Goal: Go to known website: Go to known website

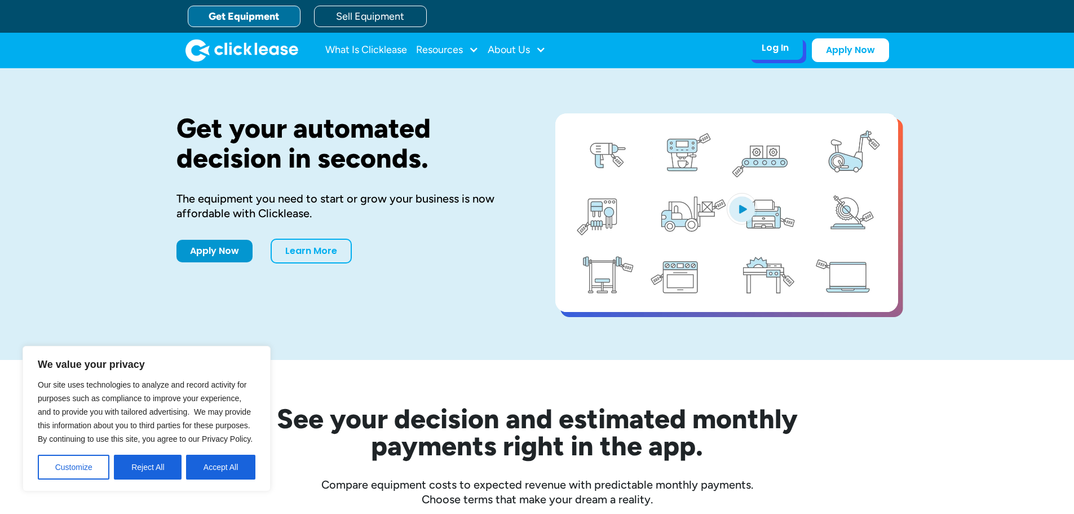
click at [786, 47] on div "Log In" at bounding box center [775, 47] width 27 height 11
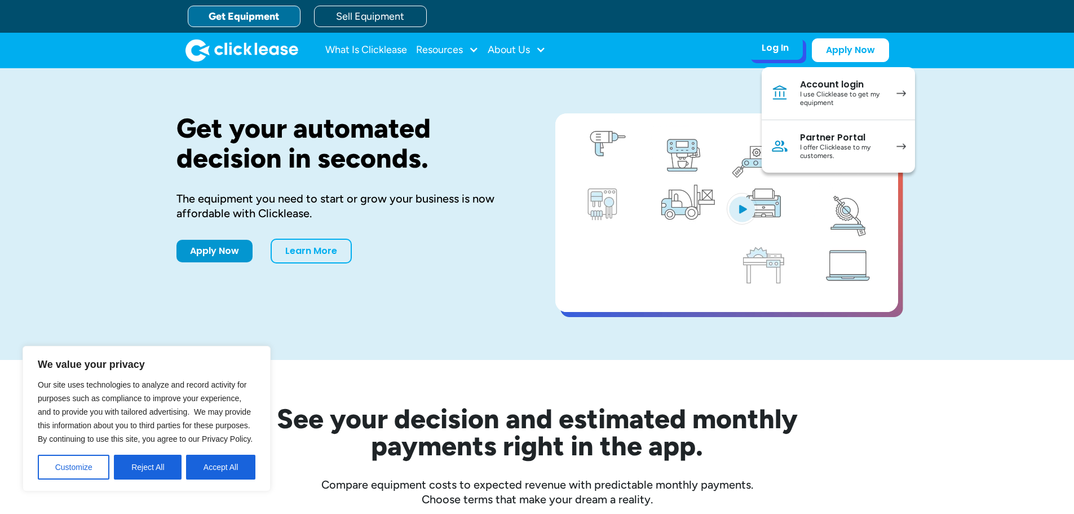
click at [848, 132] on div "Partner Portal" at bounding box center [842, 137] width 85 height 11
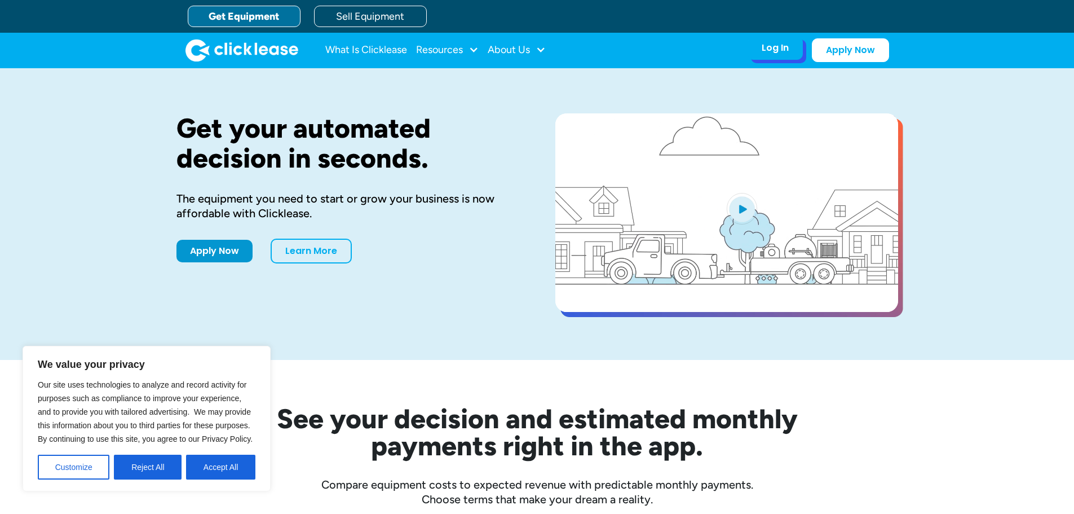
click at [783, 49] on div "Log In" at bounding box center [775, 47] width 27 height 11
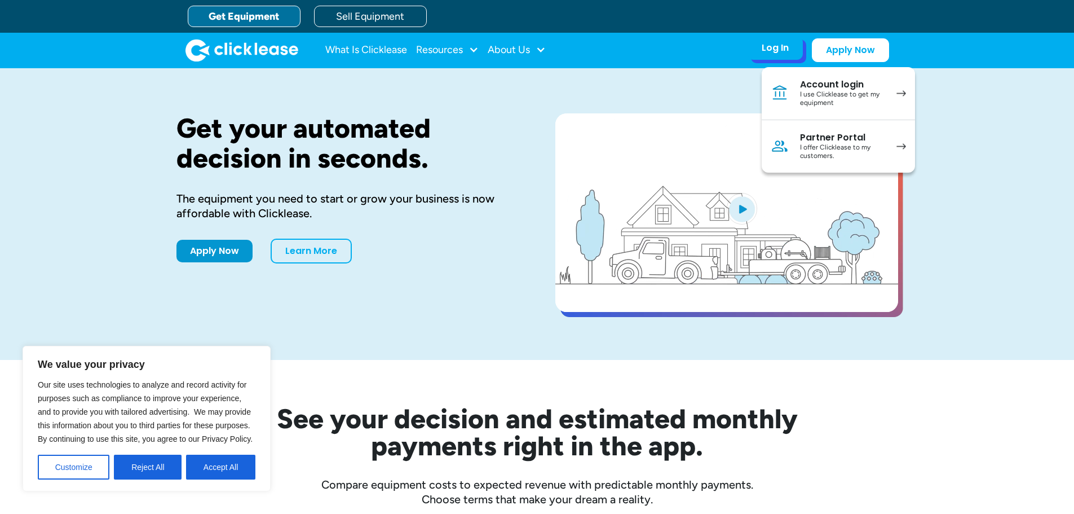
click at [805, 129] on link "Partner Portal I offer Clicklease to my customers." at bounding box center [838, 146] width 153 height 52
